Goal: Browse casually

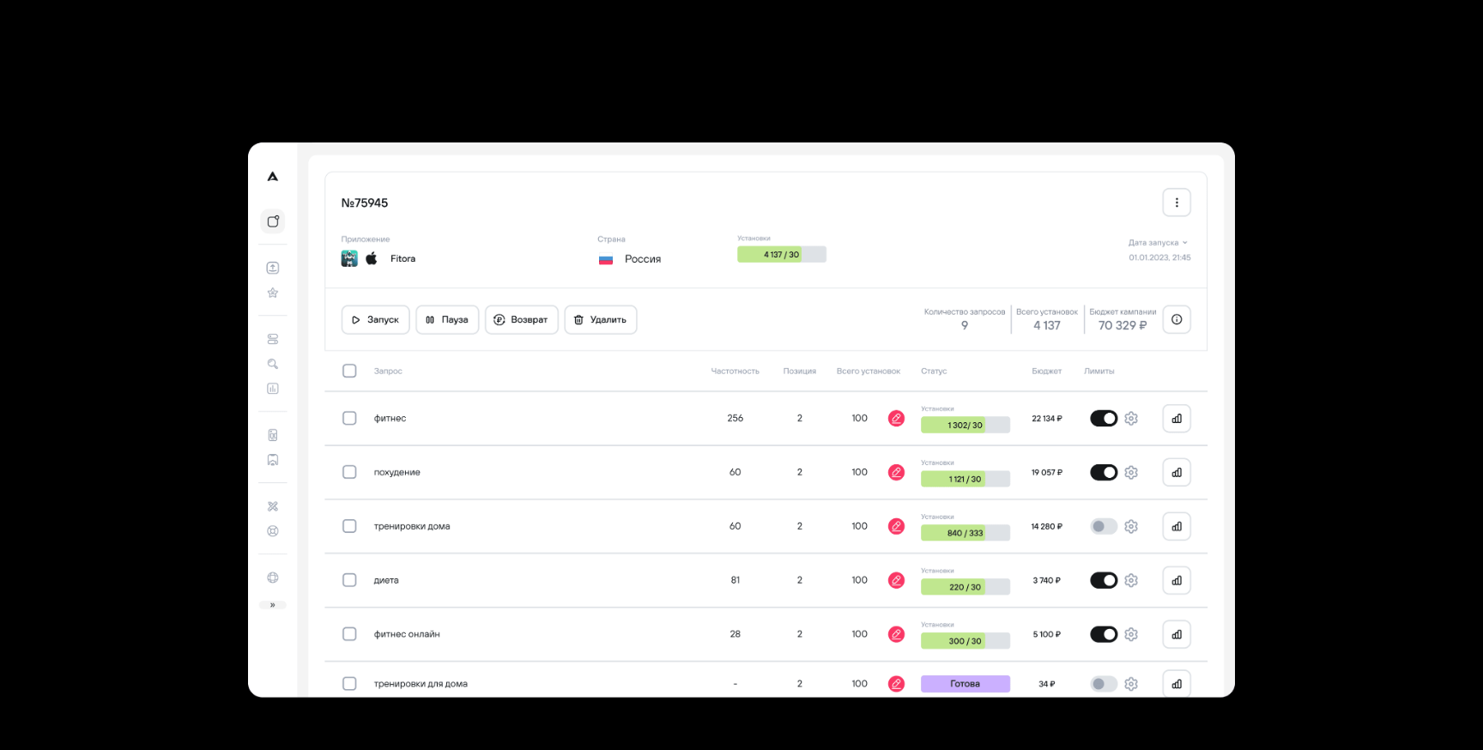
scroll to position [4901, 0]
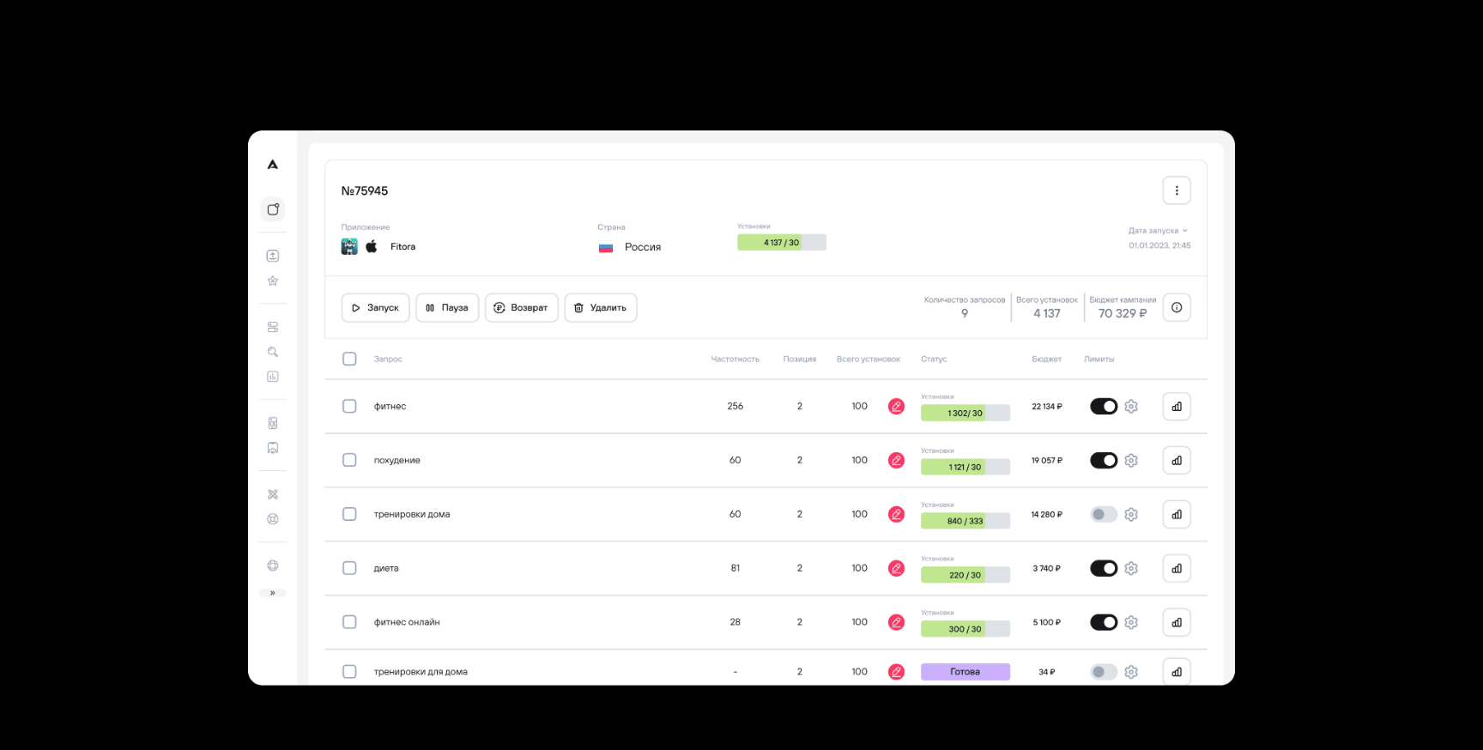
click at [681, 303] on img at bounding box center [742, 408] width 988 height 556
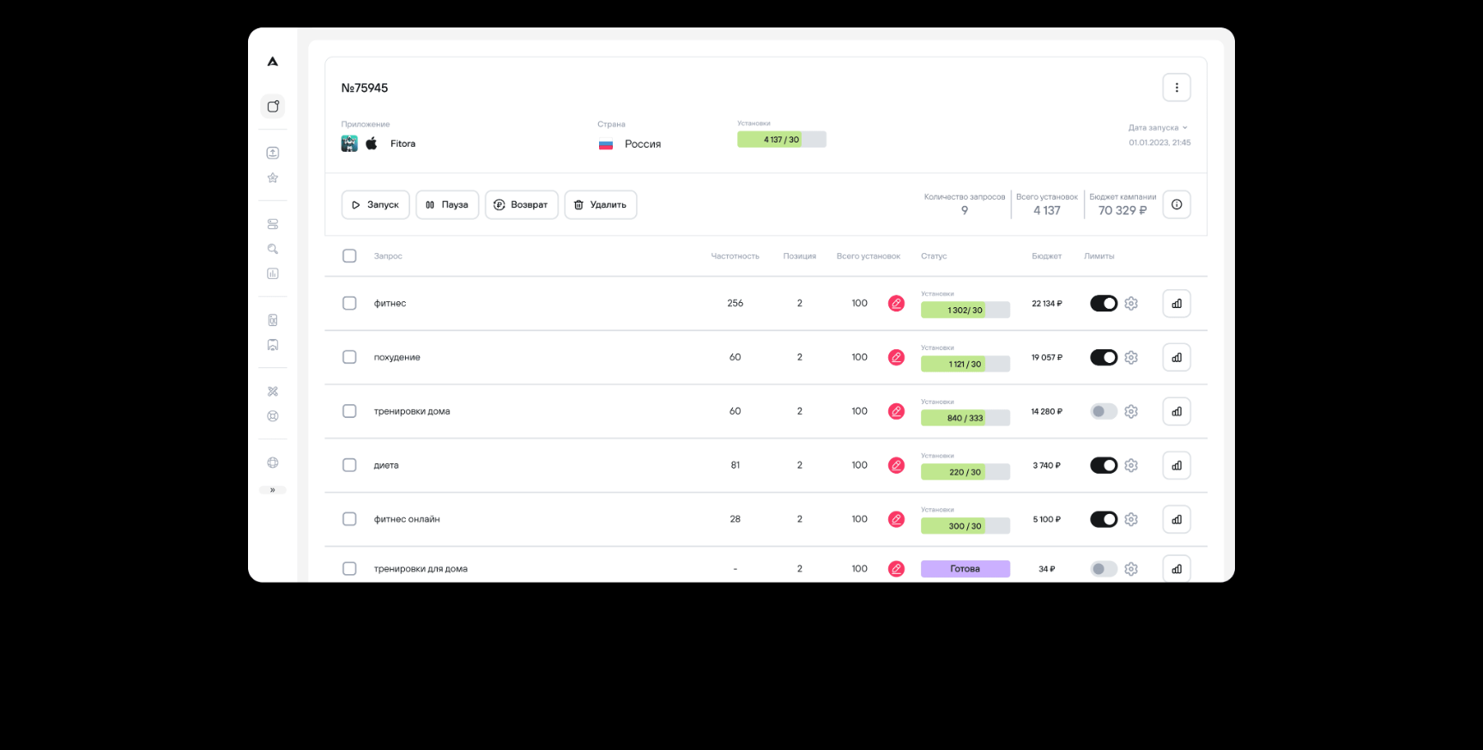
scroll to position [5032, 0]
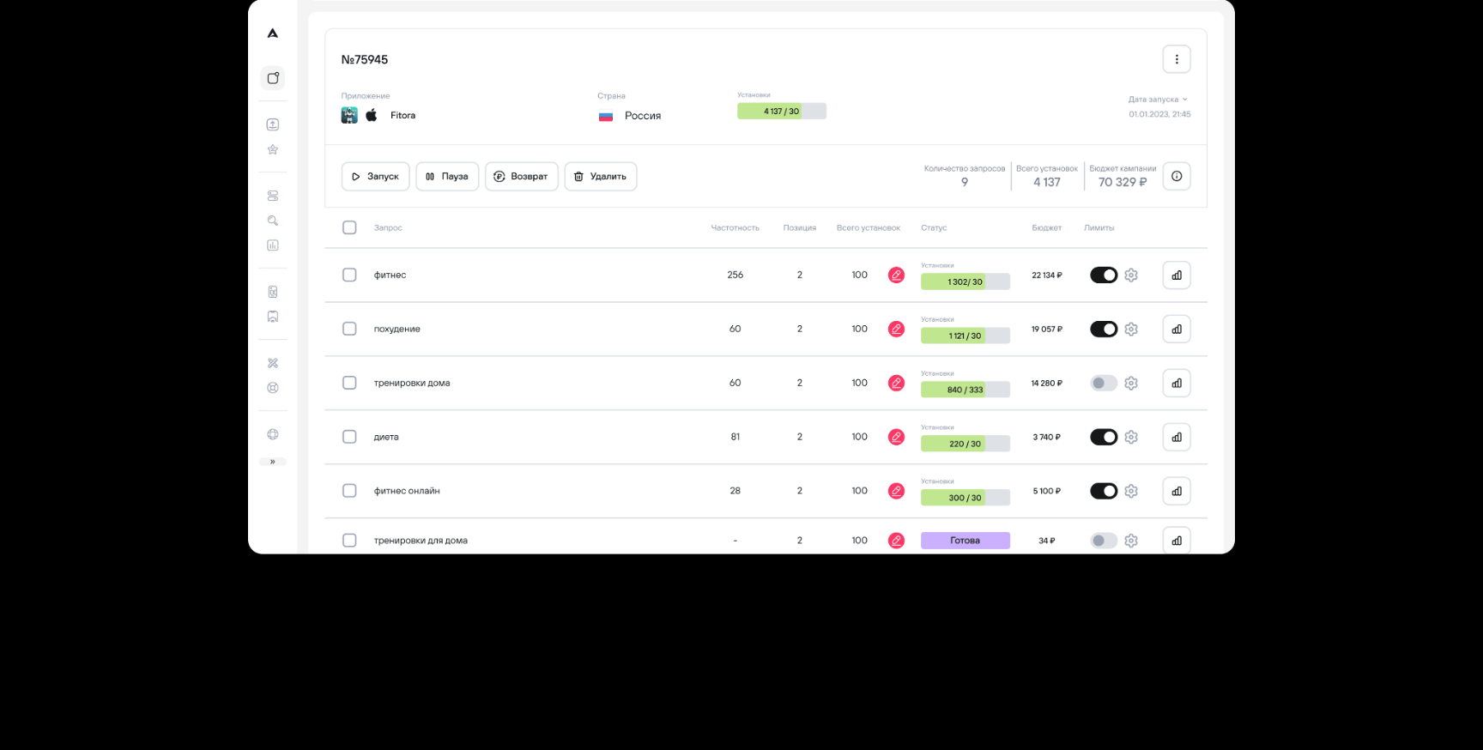
click at [1375, 135] on section at bounding box center [741, 277] width 1373 height 776
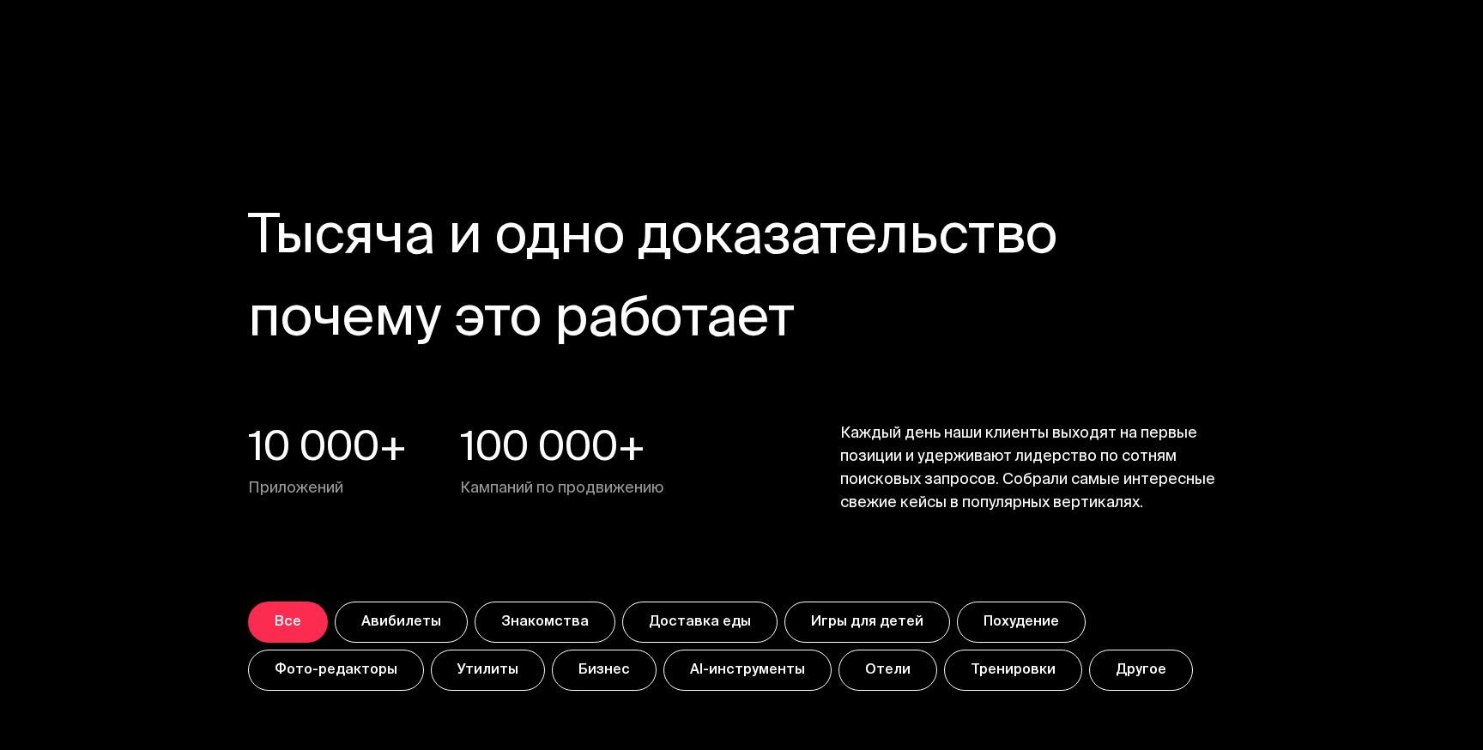
scroll to position [5819, 0]
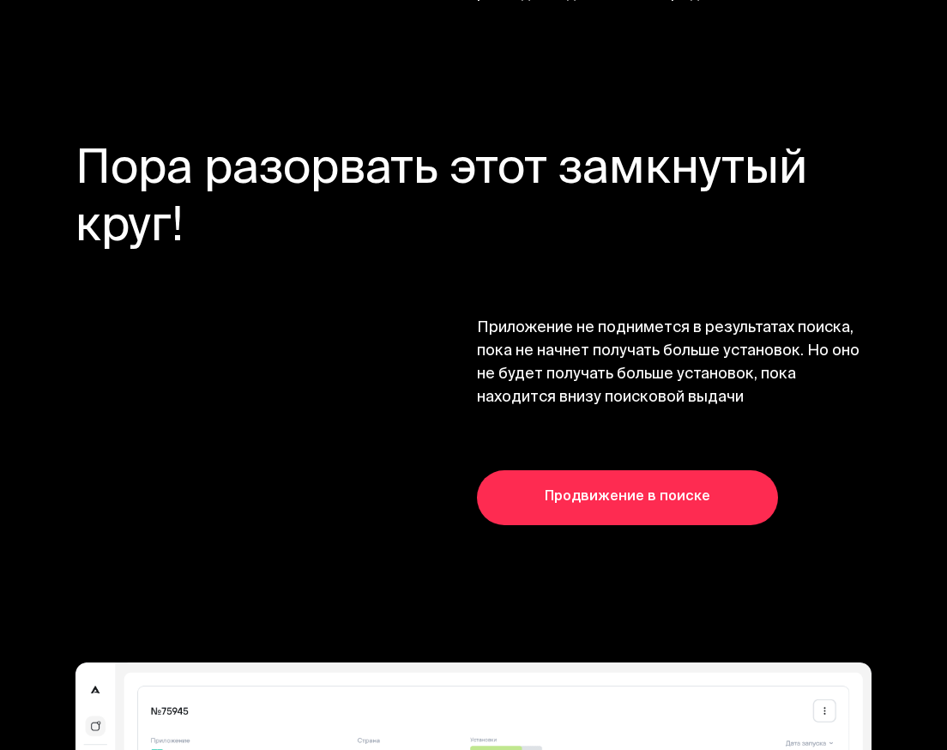
scroll to position [3646, 0]
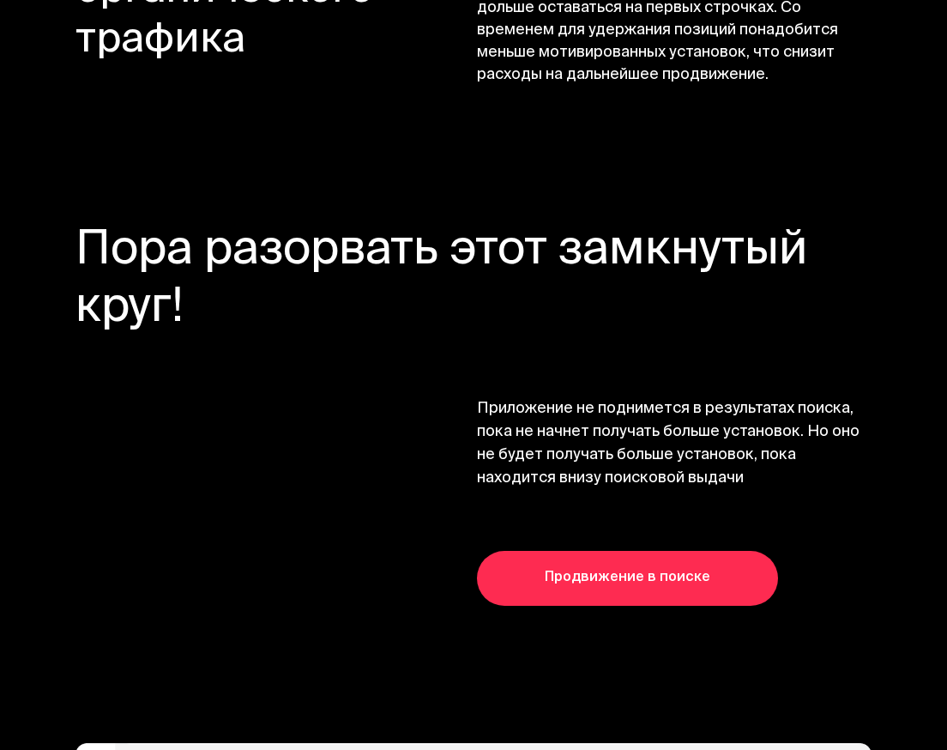
click at [350, 371] on div "Пора разорвать этот замкнутый круг! Приложение не поднимется в результатах поис…" at bounding box center [473, 357] width 795 height 266
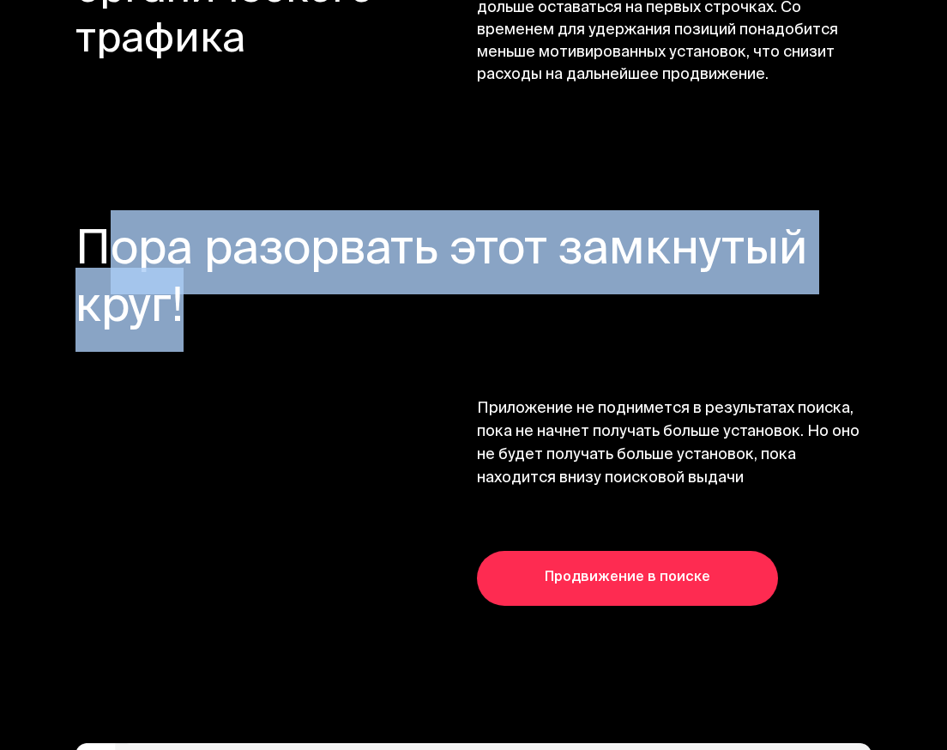
drag, startPoint x: 171, startPoint y: 255, endPoint x: 82, endPoint y: 196, distance: 106.6
click at [82, 224] on h3 "Пора разорвать этот замкнутый круг!" at bounding box center [473, 280] width 795 height 113
copy h3 "Пора разорвать этот замкнутый круг"
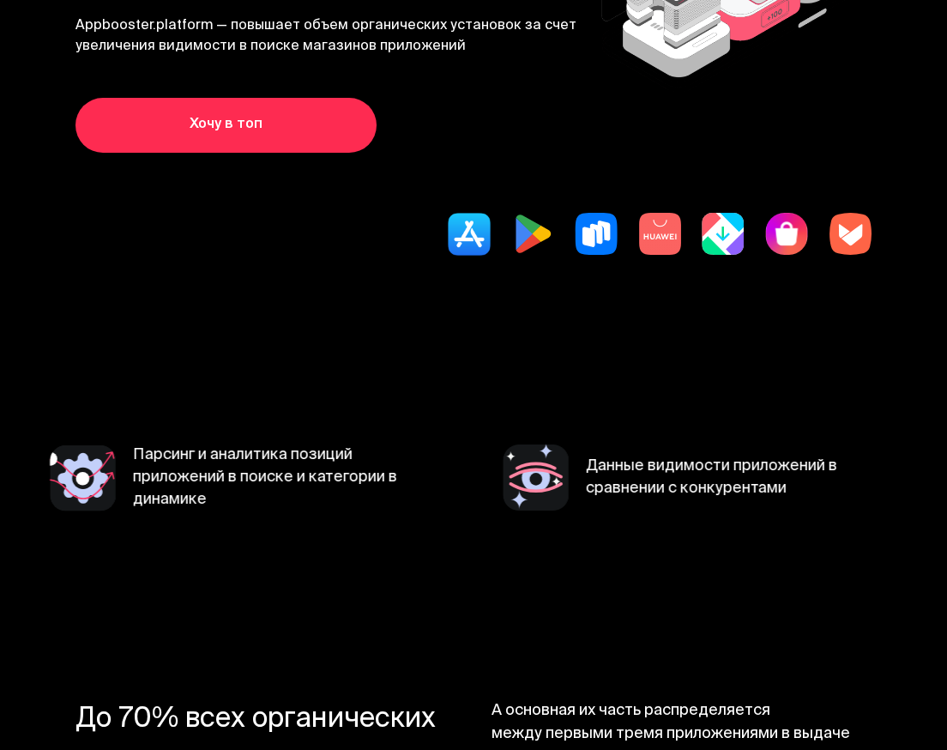
scroll to position [0, 0]
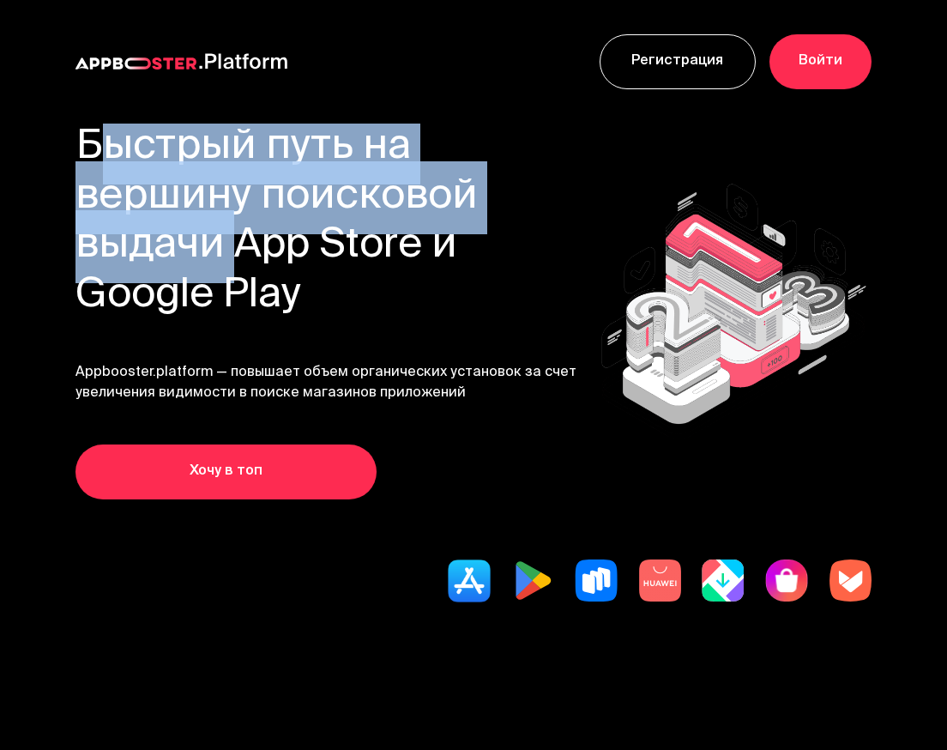
drag, startPoint x: 459, startPoint y: 198, endPoint x: 67, endPoint y: 149, distance: 395.1
click at [67, 149] on section "Быстрый путь на вершину поисковой выдачи App Store и Google Play Appbooster.pla…" at bounding box center [473, 397] width 947 height 547
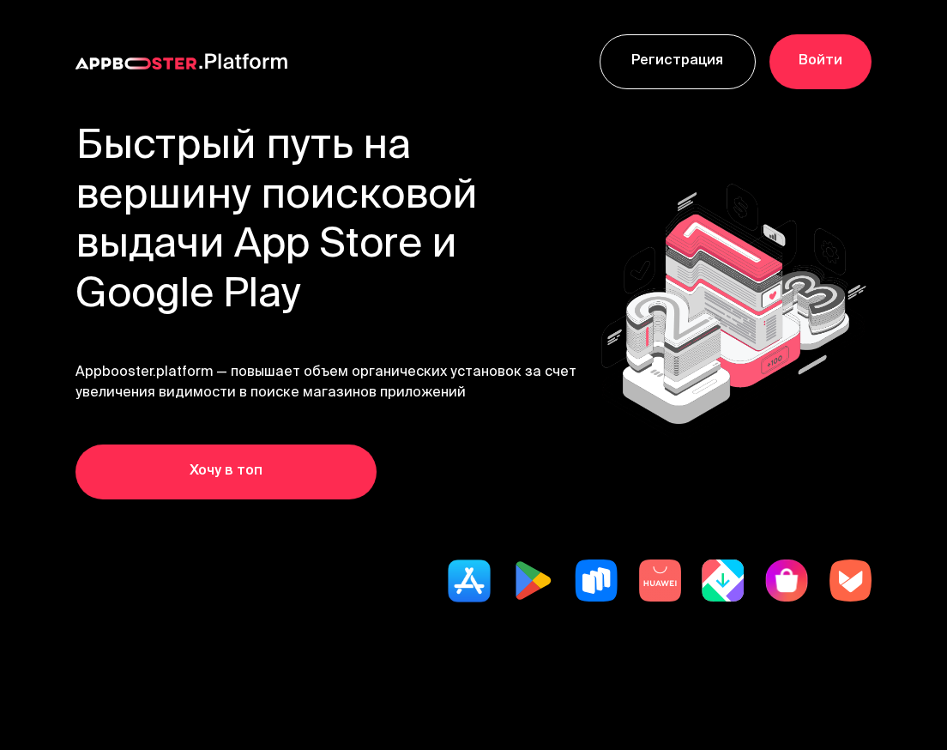
click at [103, 150] on h1 "Быстрый путь на вершину поисковой выдачи App Store и Google Play" at bounding box center [335, 222] width 518 height 197
click at [100, 150] on h1 "Быстрый путь на вершину поисковой выдачи App Store и Google Play" at bounding box center [335, 222] width 518 height 197
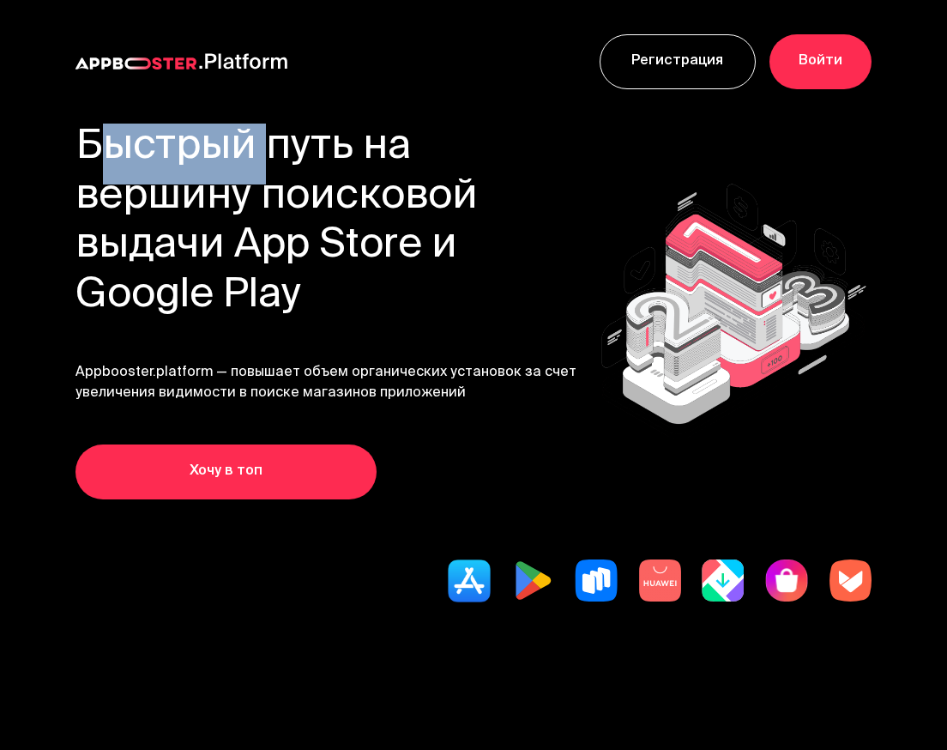
click at [100, 150] on h1 "Быстрый путь на вершину поисковой выдачи App Store и Google Play" at bounding box center [335, 222] width 518 height 197
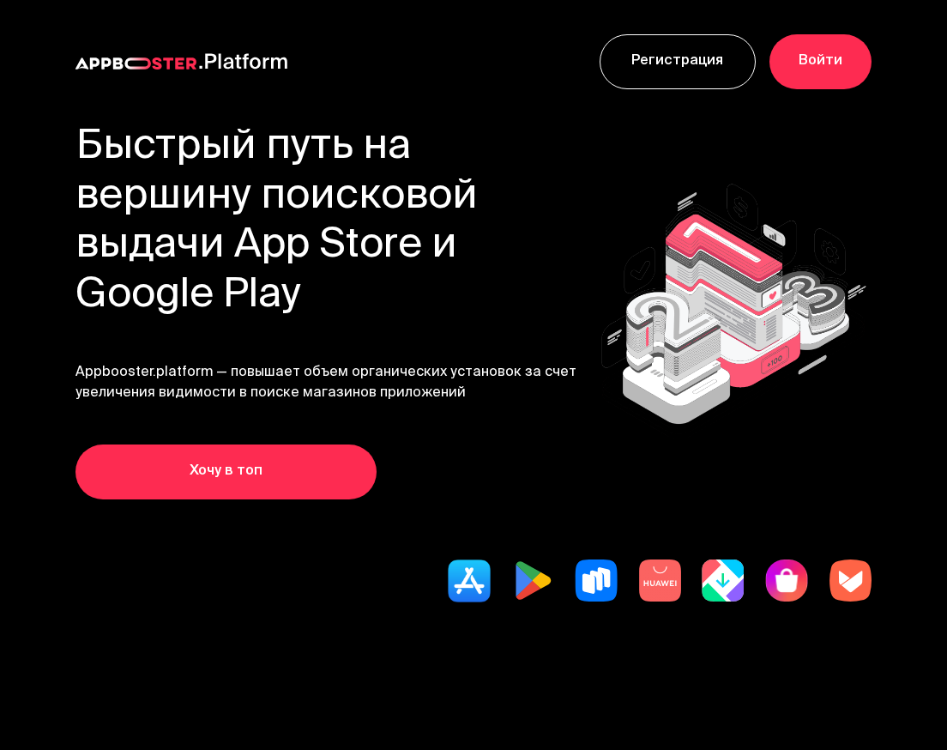
click at [305, 184] on h1 "Быстрый путь на вершину поисковой выдачи App Store и Google Play" at bounding box center [335, 222] width 518 height 197
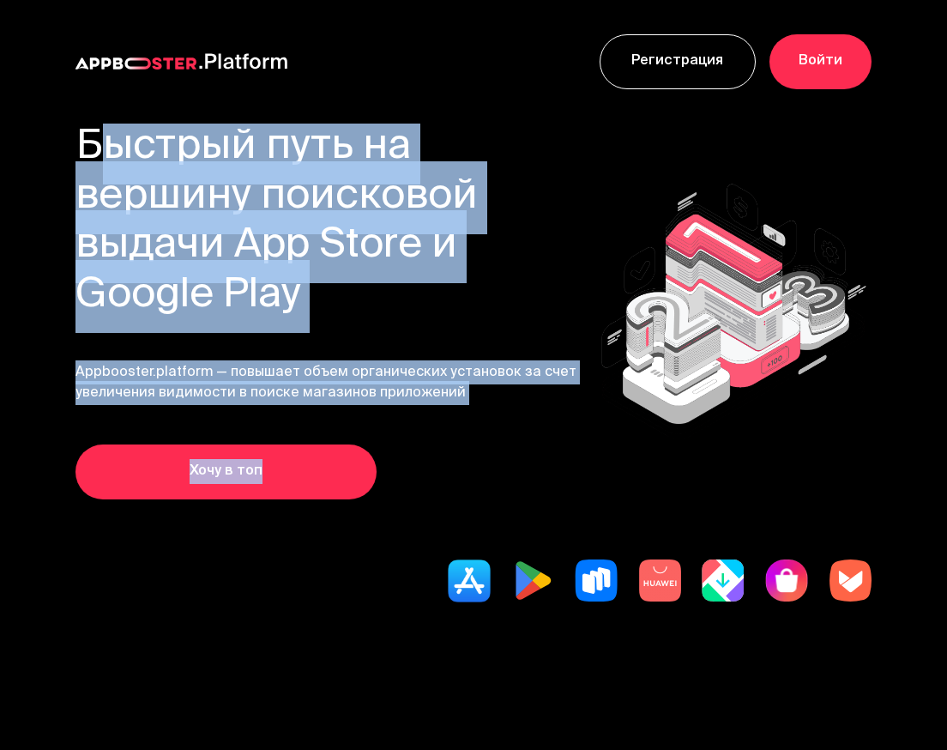
drag, startPoint x: 605, startPoint y: 148, endPoint x: 67, endPoint y: 143, distance: 538.0
click at [67, 143] on section "Быстрый путь на вершину поисковой выдачи App Store и Google Play Appbooster.pla…" at bounding box center [473, 397] width 947 height 547
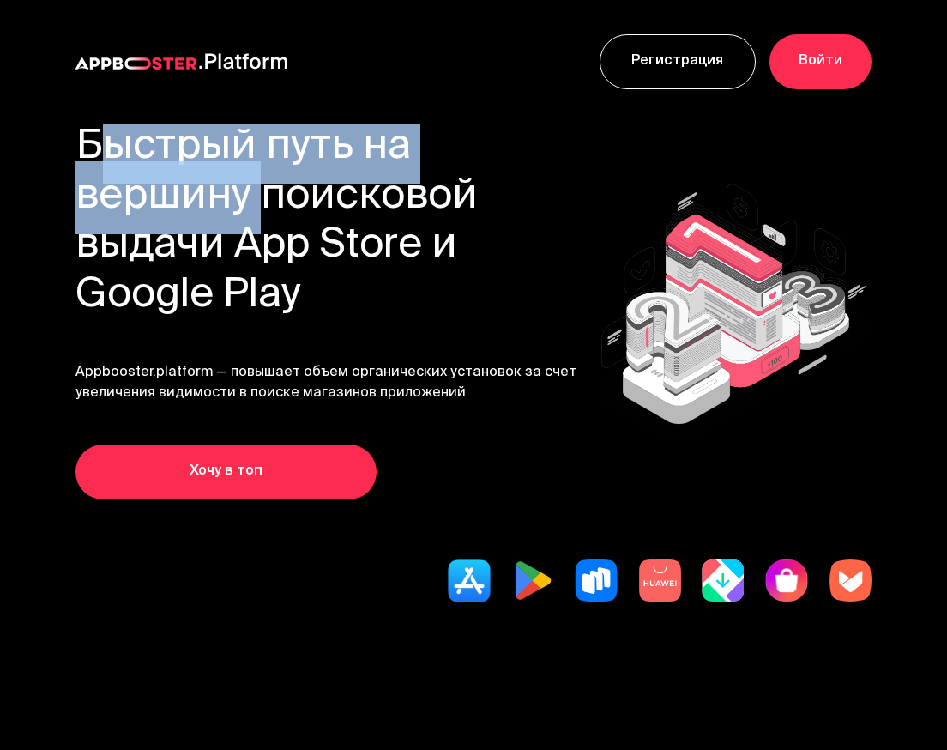
drag, startPoint x: 76, startPoint y: 142, endPoint x: 590, endPoint y: 148, distance: 514.8
click at [590, 148] on h1 "Быстрый путь на вершину поисковой выдачи App Store и Google Play" at bounding box center [335, 222] width 518 height 197
copy h1 "Быстрый путь на вершину"
click at [822, 180] on img at bounding box center [733, 311] width 277 height 263
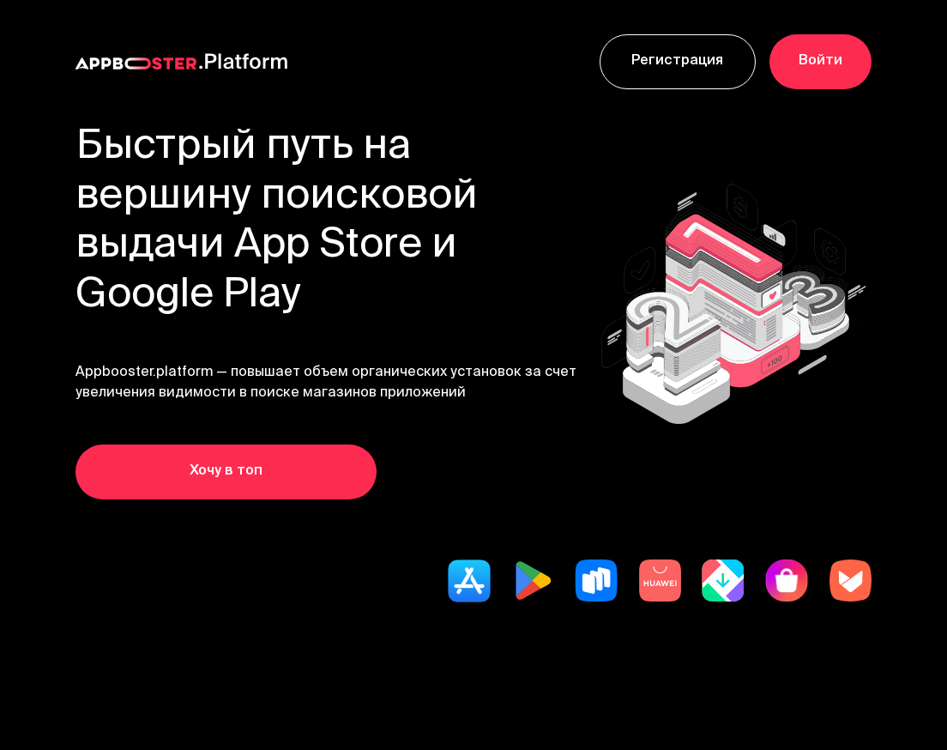
click at [526, 122] on div "Регистрация Войти" at bounding box center [473, 62] width 947 height 124
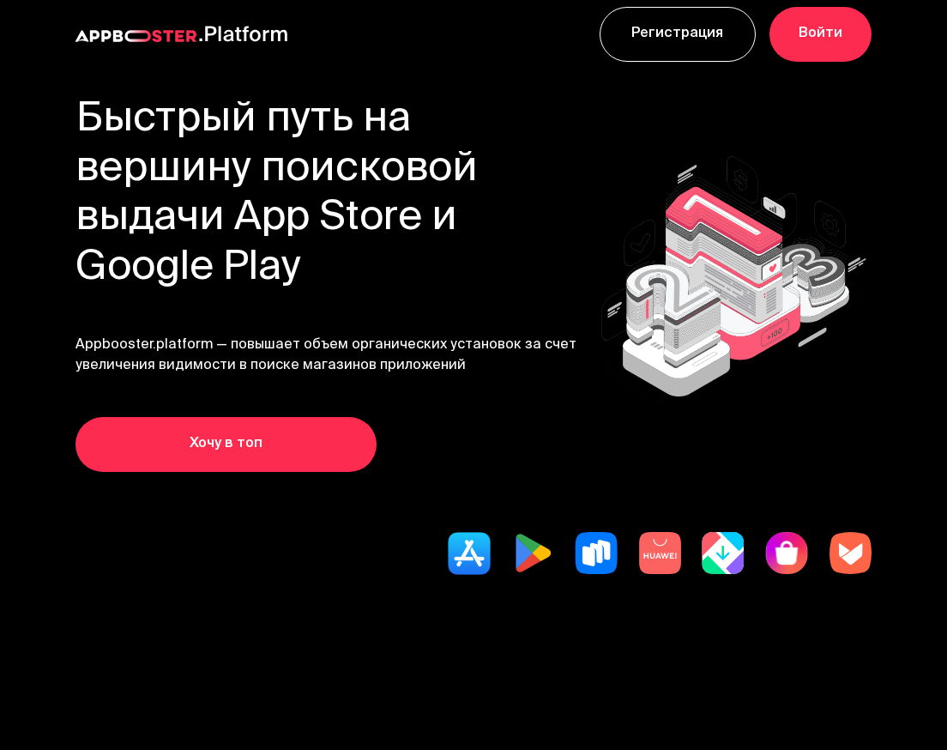
scroll to position [17, 0]
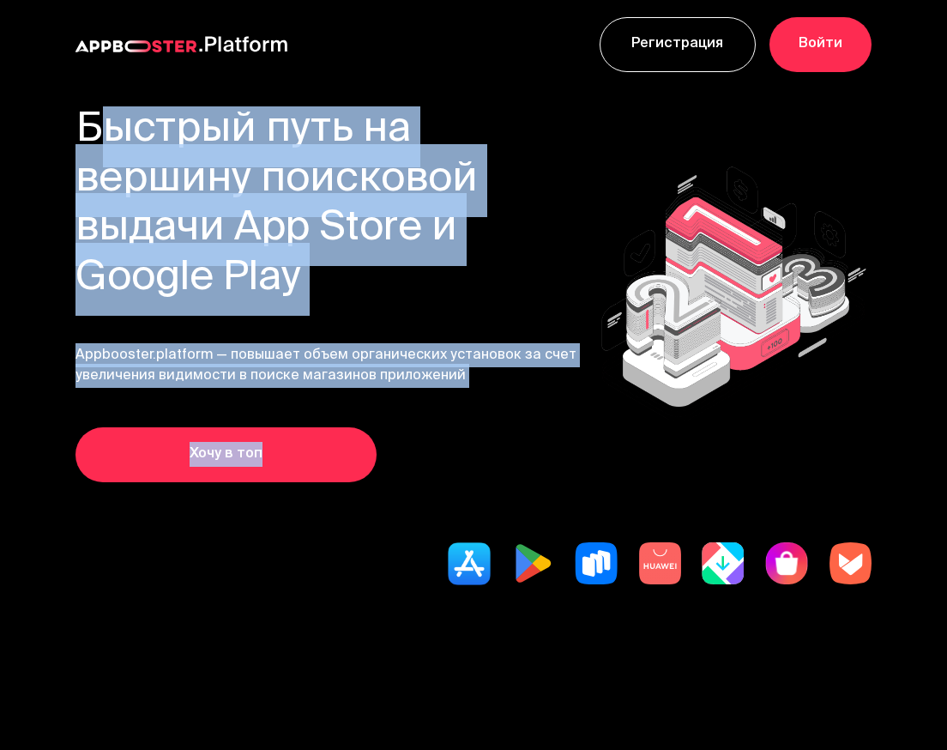
drag, startPoint x: 607, startPoint y: 136, endPoint x: 53, endPoint y: 128, distance: 554.3
click at [53, 128] on section "Быстрый путь на вершину поисковой выдачи App Store и Google Play Appbooster.pla…" at bounding box center [473, 379] width 947 height 547
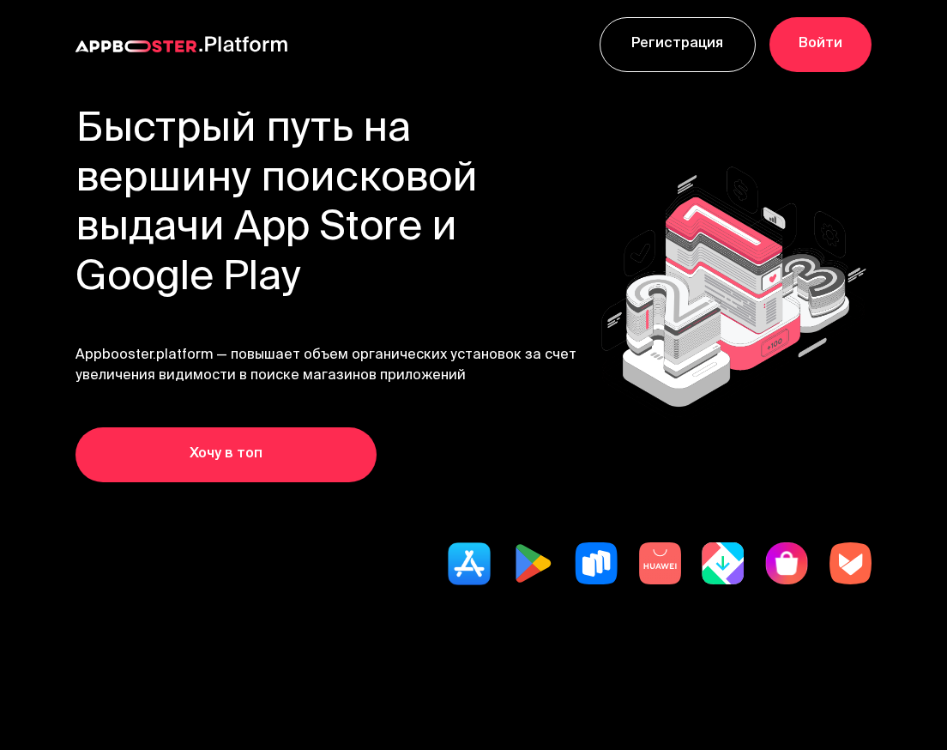
click at [112, 120] on h1 "Быстрый путь на вершину поисковой выдачи App Store и Google Play" at bounding box center [335, 204] width 518 height 197
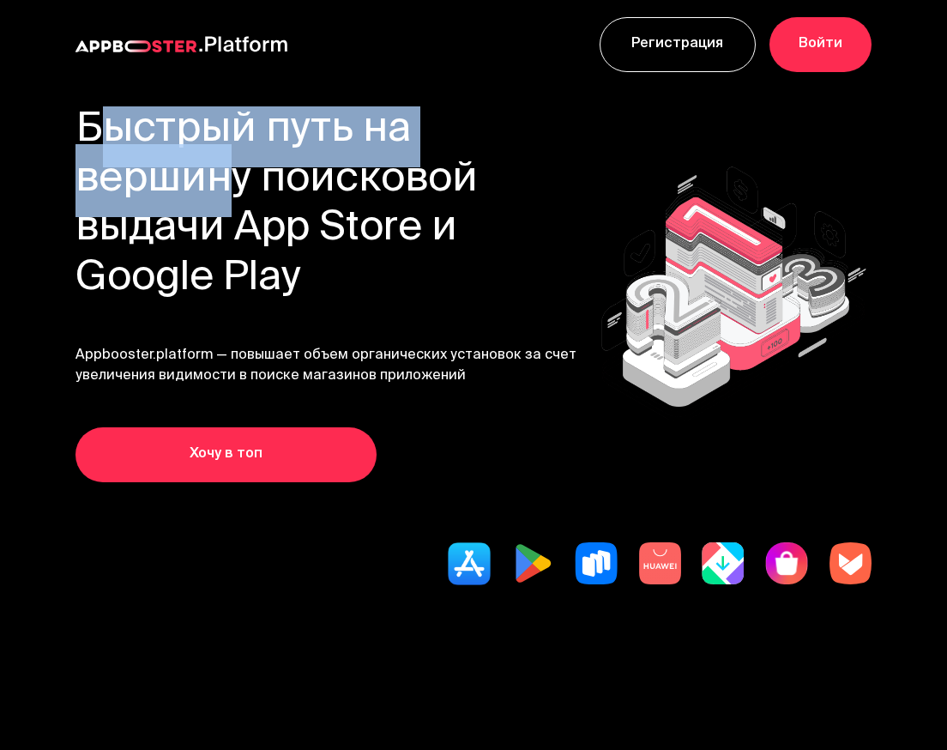
drag, startPoint x: 74, startPoint y: 123, endPoint x: 541, endPoint y: 126, distance: 466.8
click at [541, 126] on section "Быстрый путь на вершину поисковой выдачи App Store и Google Play Appbooster.pla…" at bounding box center [473, 379] width 947 height 547
drag, startPoint x: 599, startPoint y: 130, endPoint x: 81, endPoint y: 121, distance: 518.3
click at [81, 121] on div "Быстрый путь на вершину поисковой выдачи App Store и Google Play Appbooster.pla…" at bounding box center [473, 294] width 795 height 376
copy h1 "Быстрый путь на вершину"
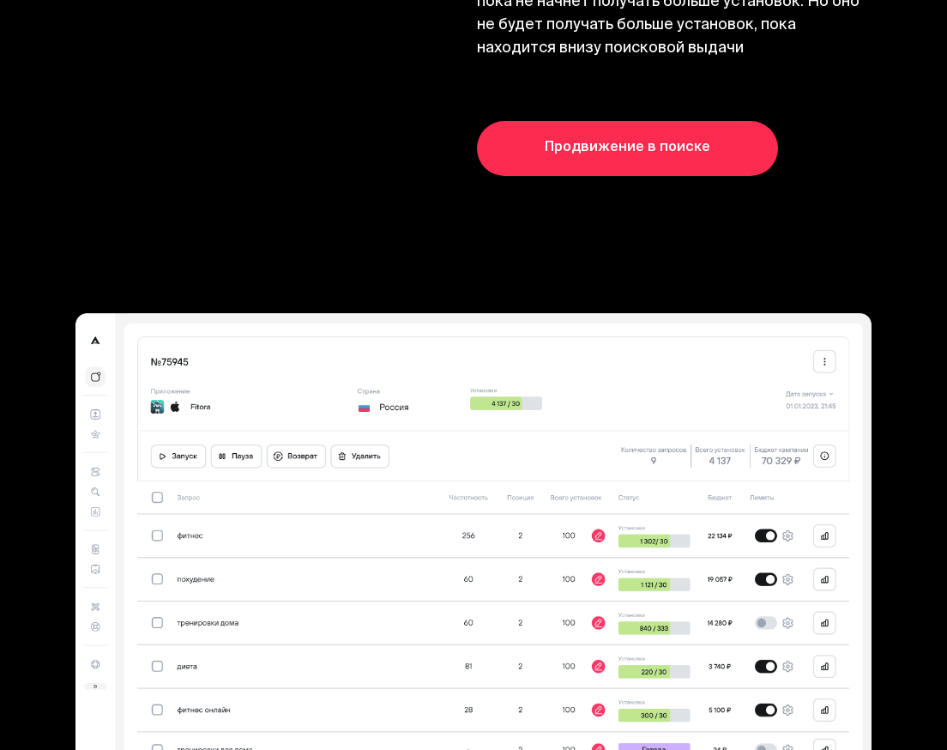
scroll to position [4067, 0]
